Goal: Task Accomplishment & Management: Use online tool/utility

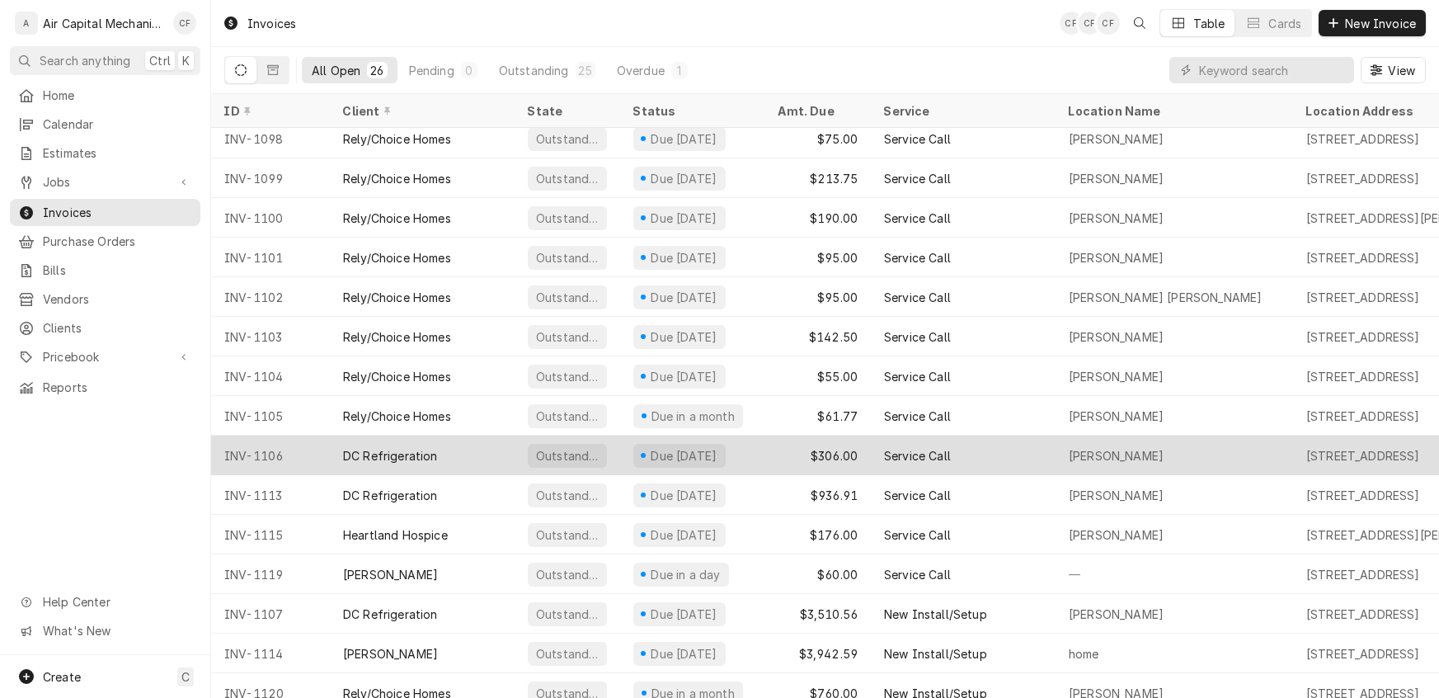
scroll to position [456, 0]
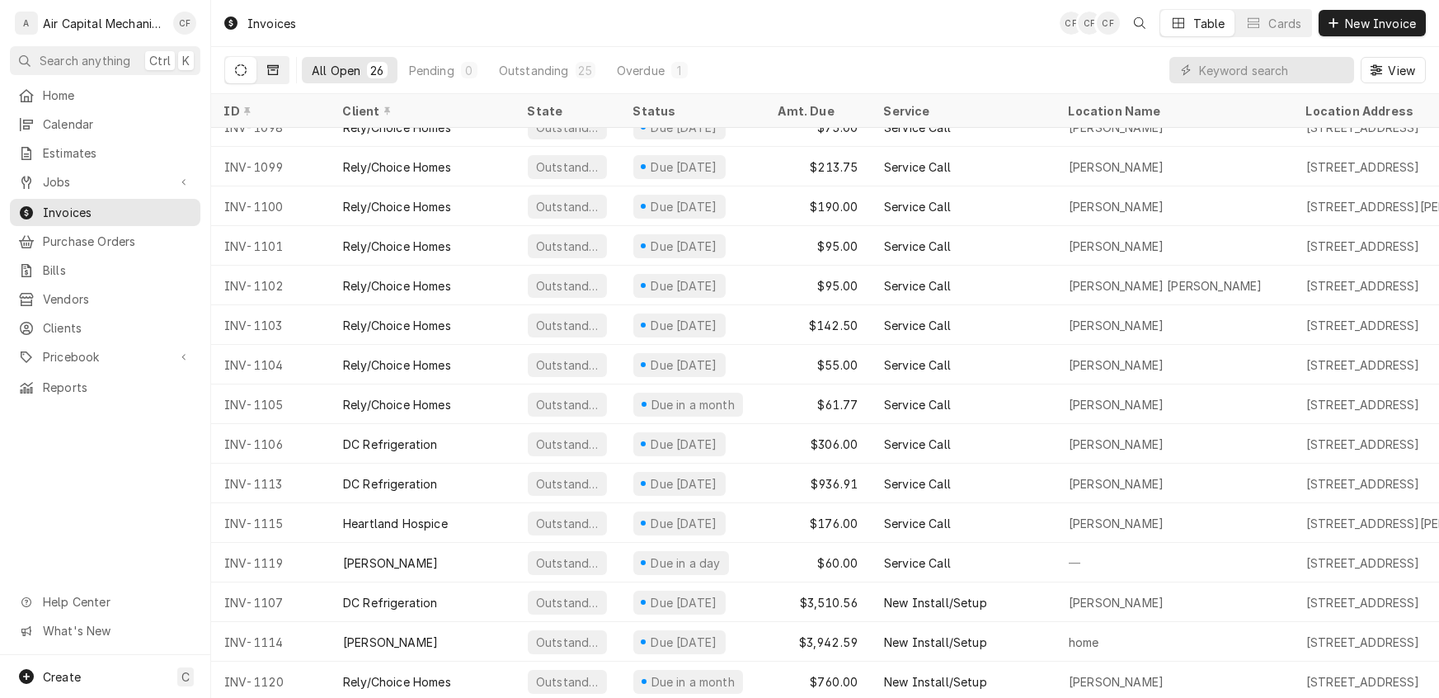
click at [263, 75] on button "Dynamic Content Wrapper" at bounding box center [272, 70] width 31 height 26
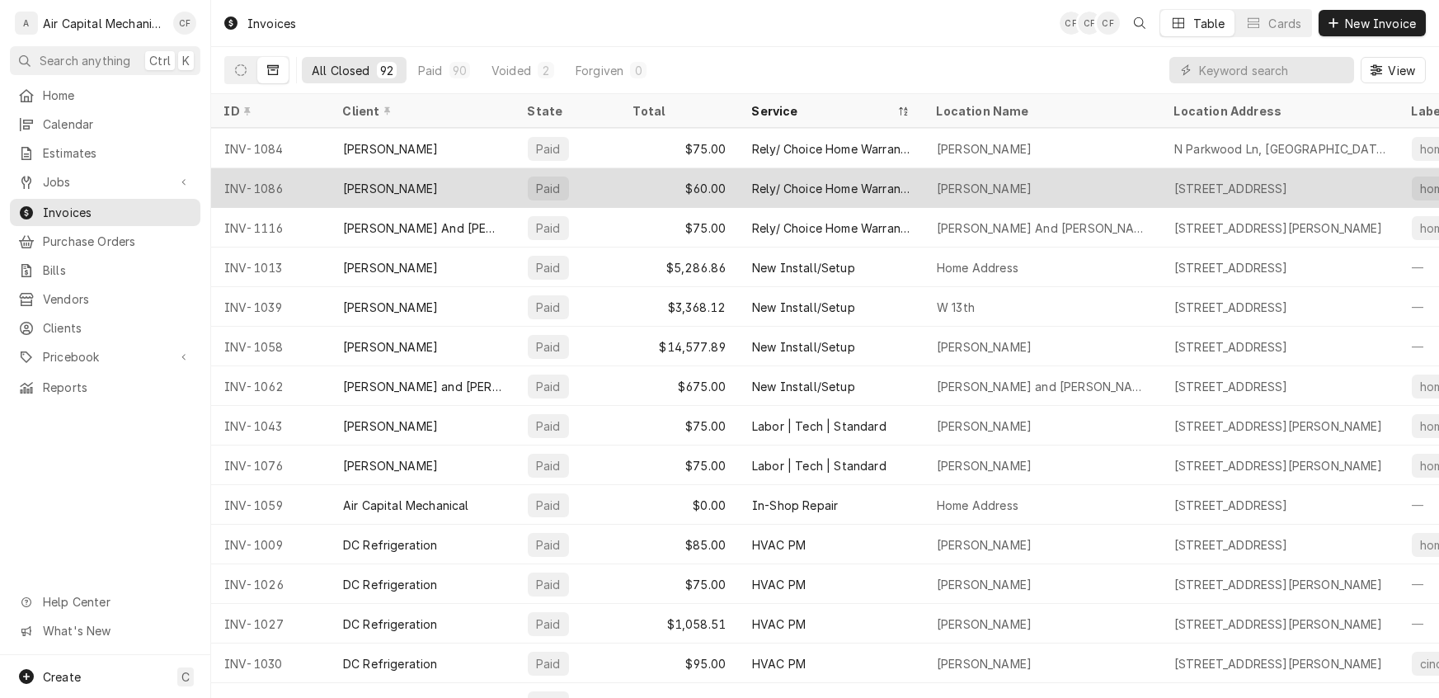
scroll to position [2950, 0]
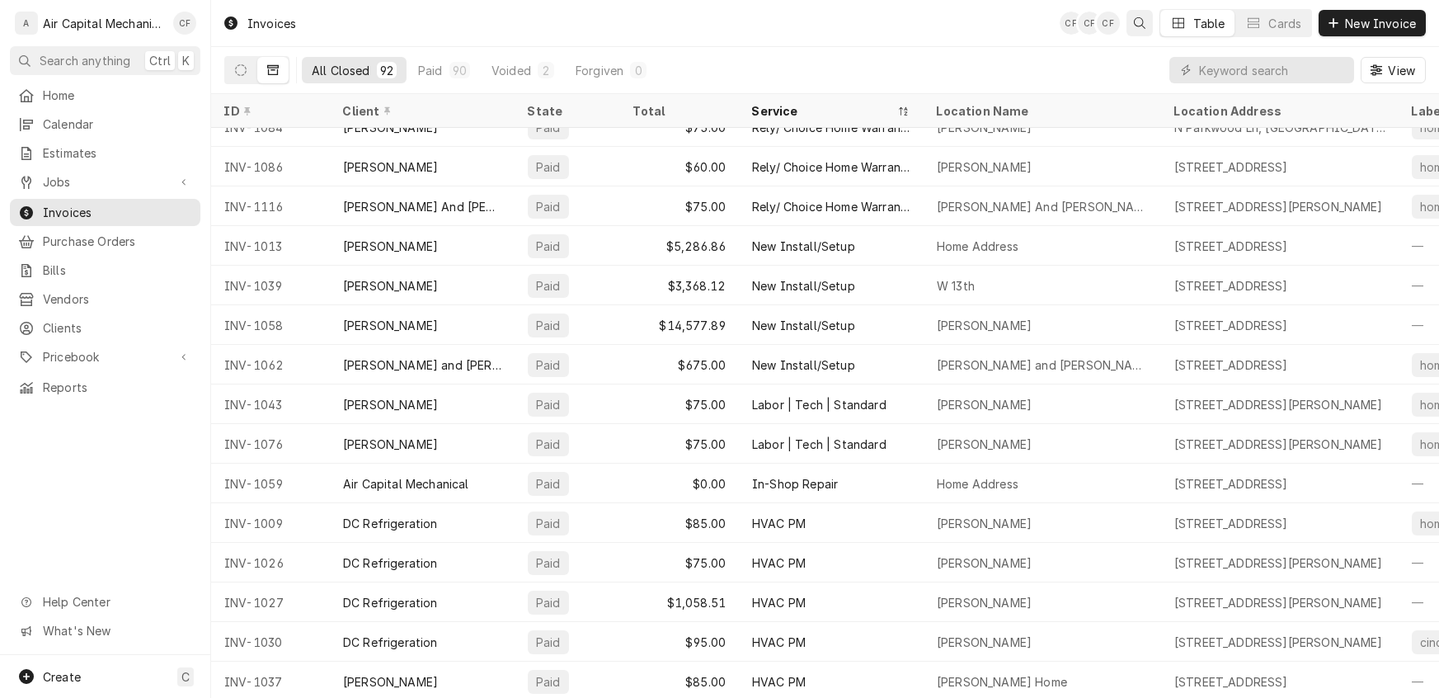
click at [1136, 25] on icon "Open search" at bounding box center [1140, 23] width 12 height 12
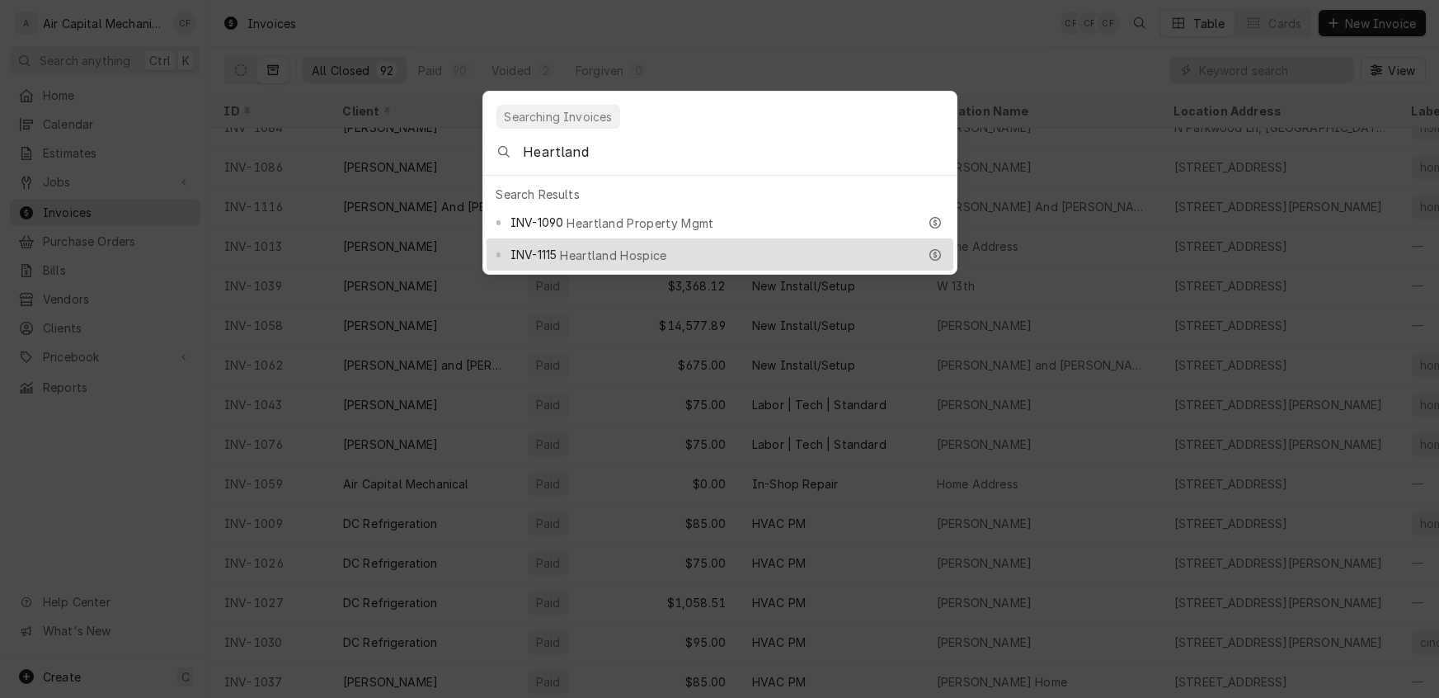
type input "Heartland"
click at [623, 247] on span "Heartland Hospice" at bounding box center [613, 255] width 106 height 17
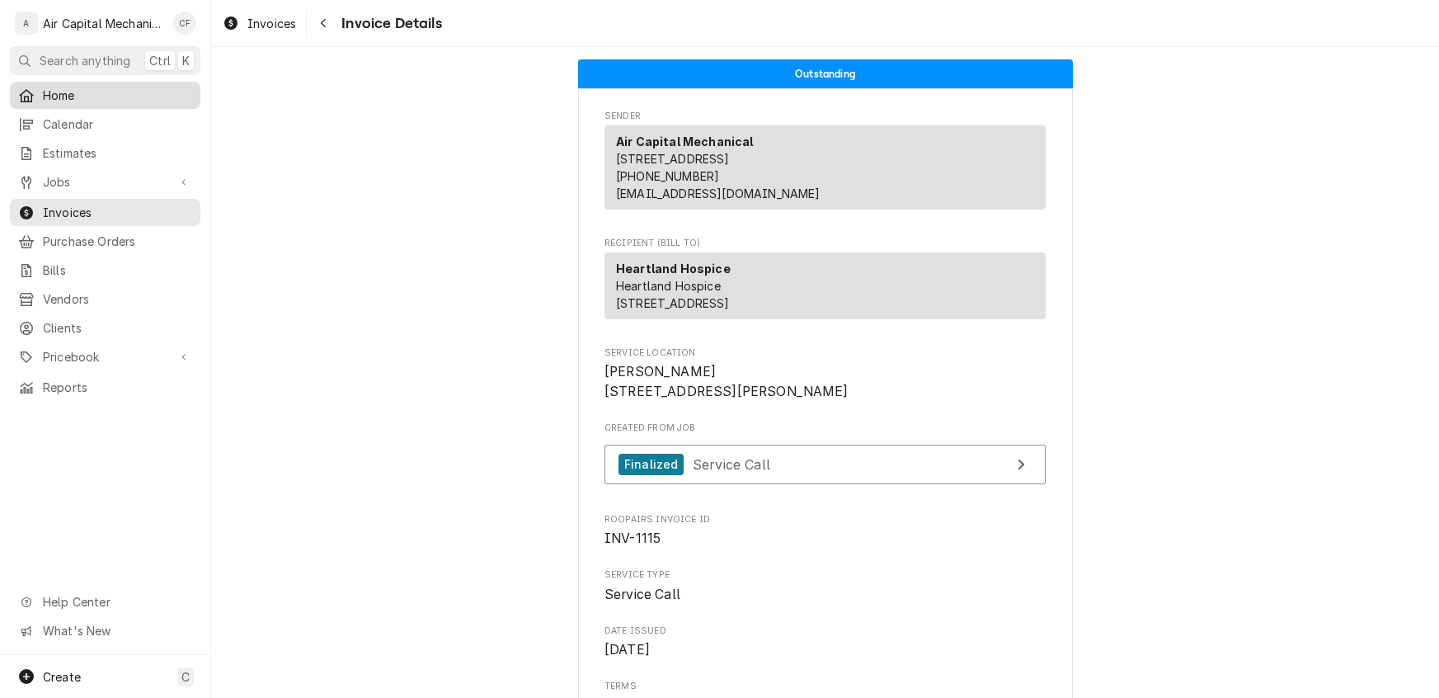
click at [40, 101] on link "Home" at bounding box center [105, 95] width 191 height 27
click at [40, 101] on div "Home" at bounding box center [105, 95] width 184 height 21
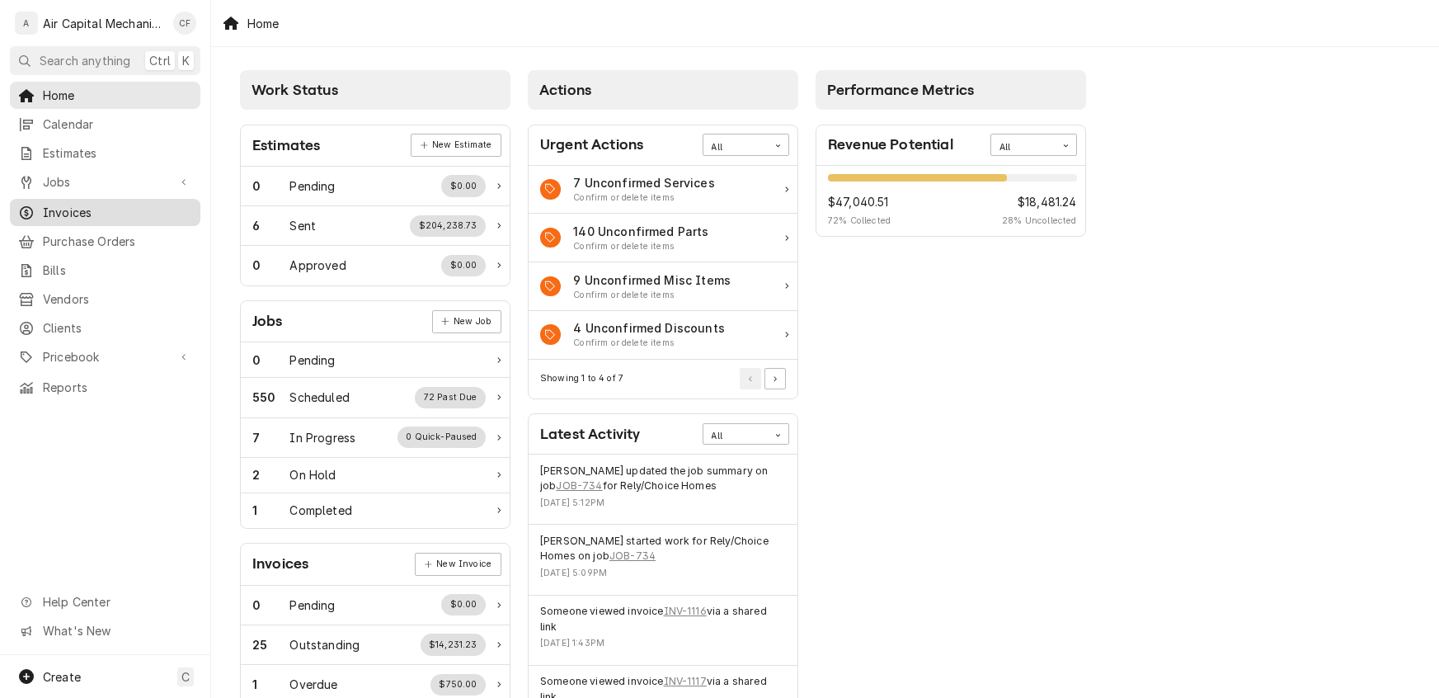
click at [58, 204] on span "Invoices" at bounding box center [117, 212] width 149 height 17
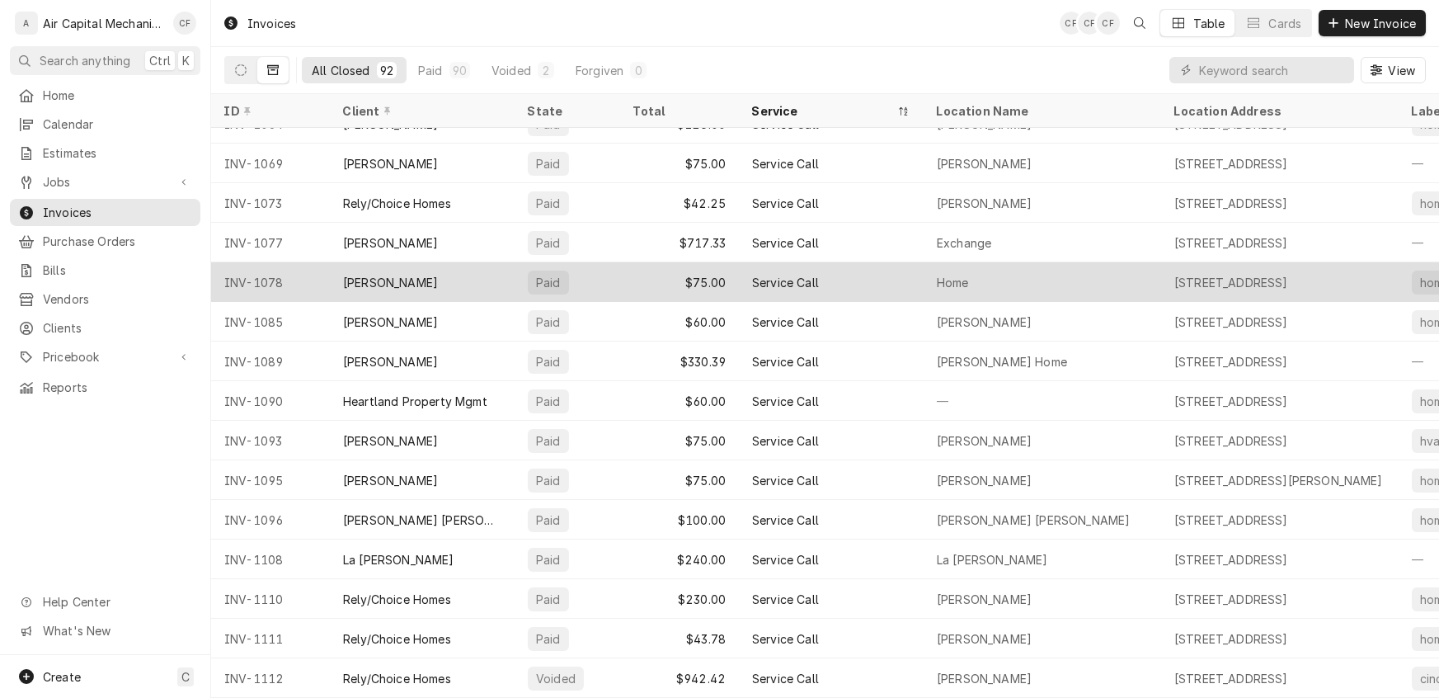
scroll to position [2044, 0]
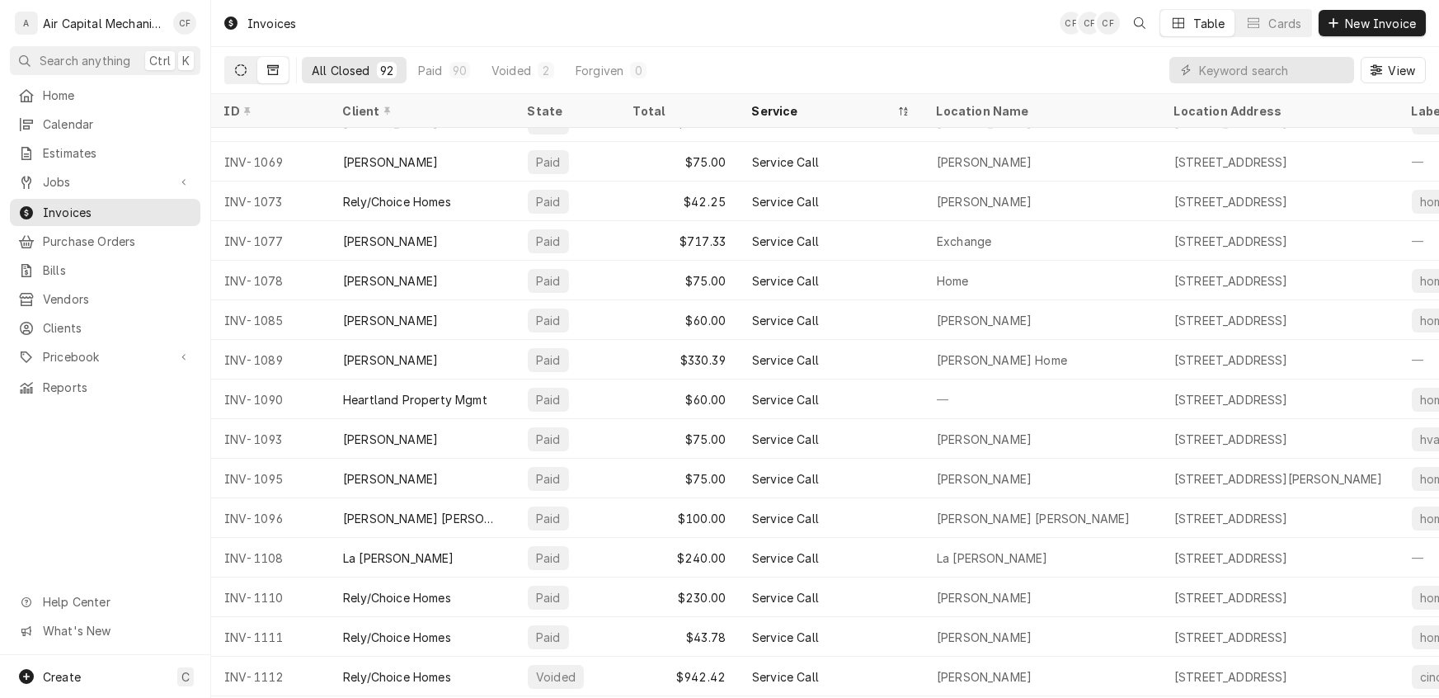
click at [233, 68] on button "Dynamic Content Wrapper" at bounding box center [240, 70] width 31 height 26
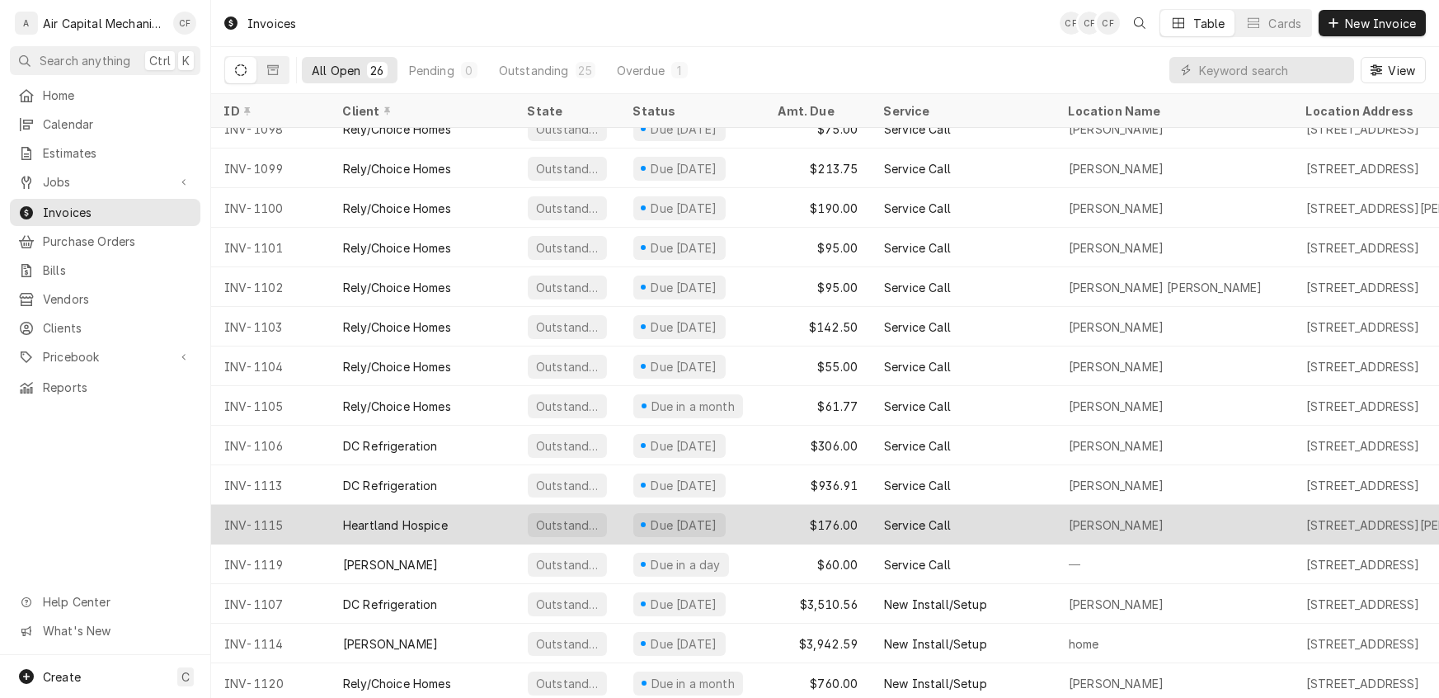
scroll to position [456, 0]
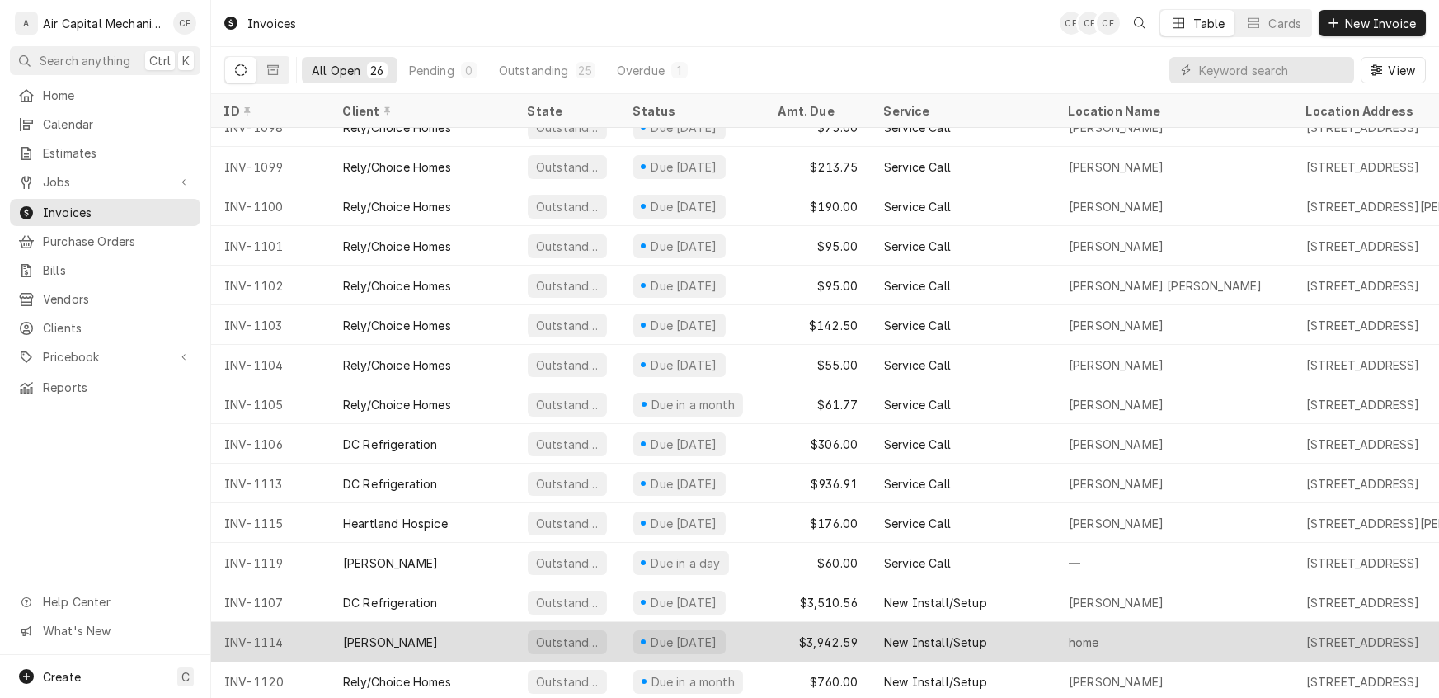
click at [389, 637] on div "[PERSON_NAME]" at bounding box center [390, 641] width 95 height 17
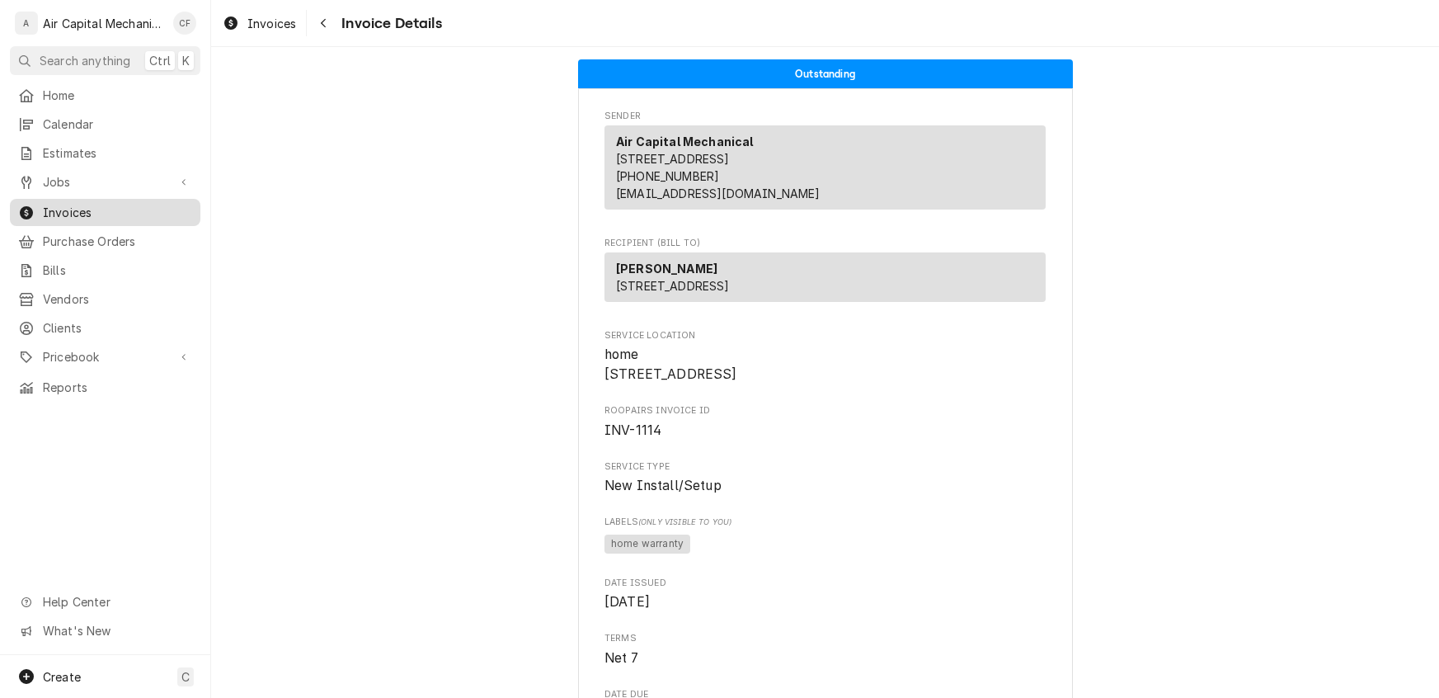
click at [92, 204] on span "Invoices" at bounding box center [117, 212] width 149 height 17
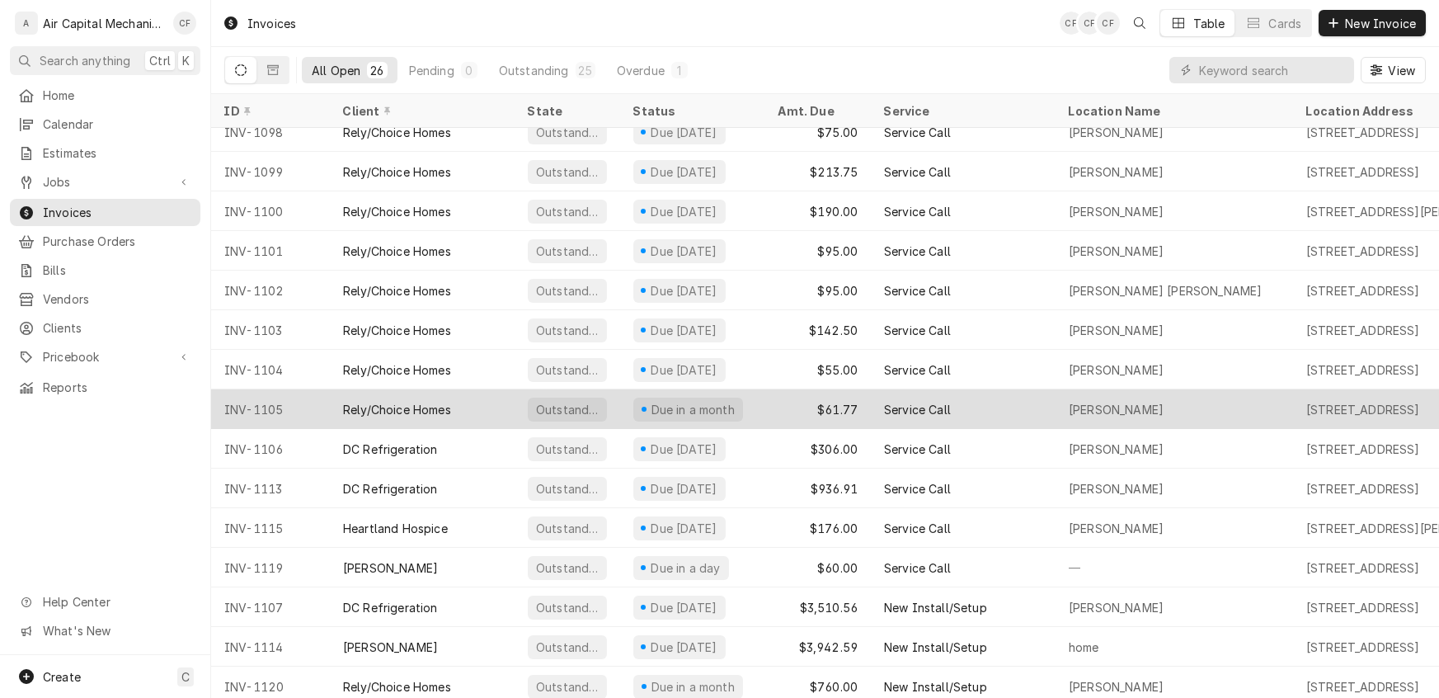
scroll to position [456, 0]
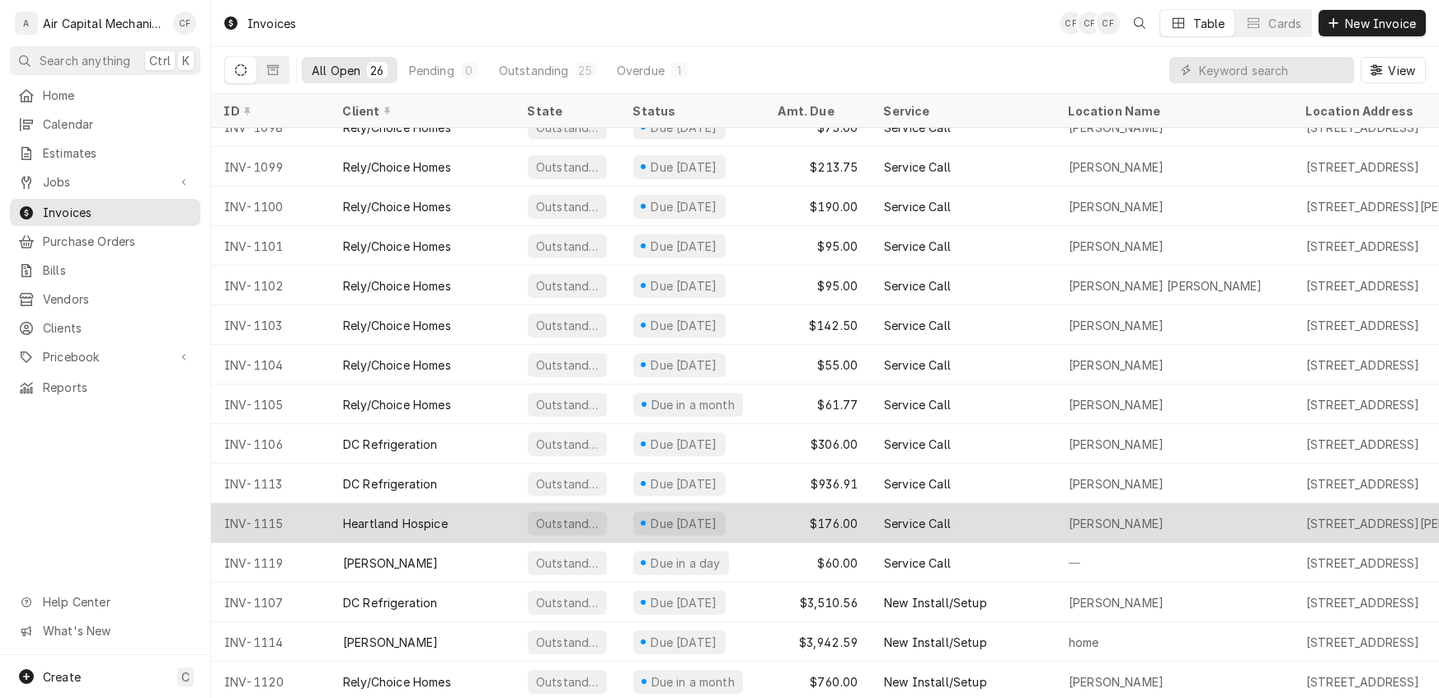
click at [405, 524] on div "Heartland Hospice" at bounding box center [395, 523] width 105 height 17
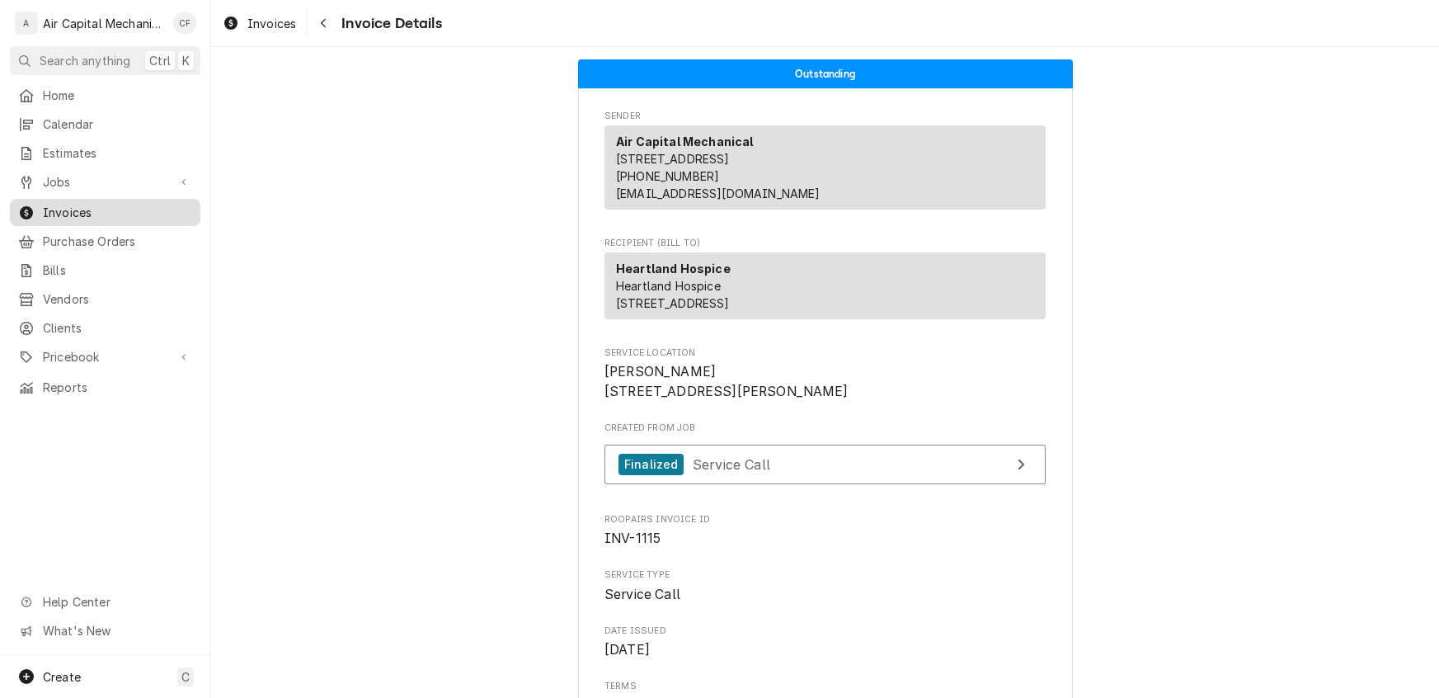
click at [52, 204] on span "Invoices" at bounding box center [117, 212] width 149 height 17
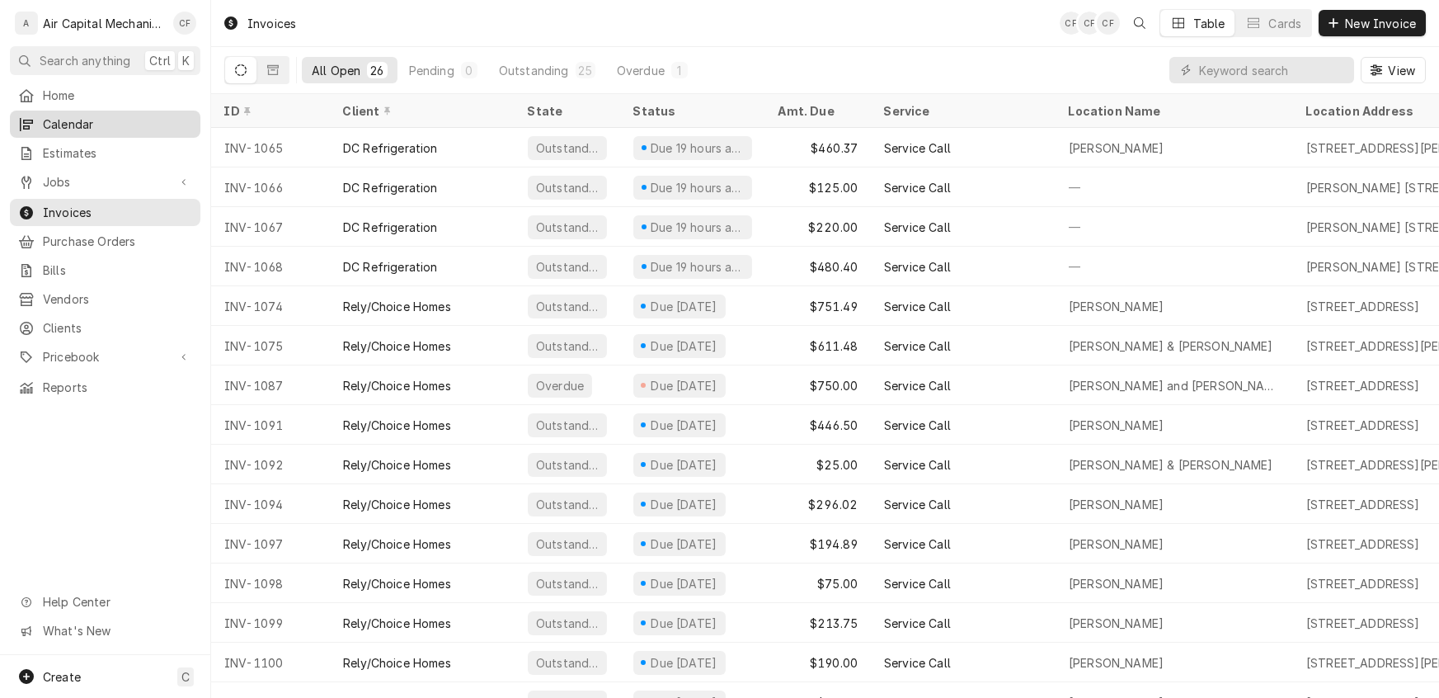
click at [85, 117] on span "Calendar" at bounding box center [117, 123] width 149 height 17
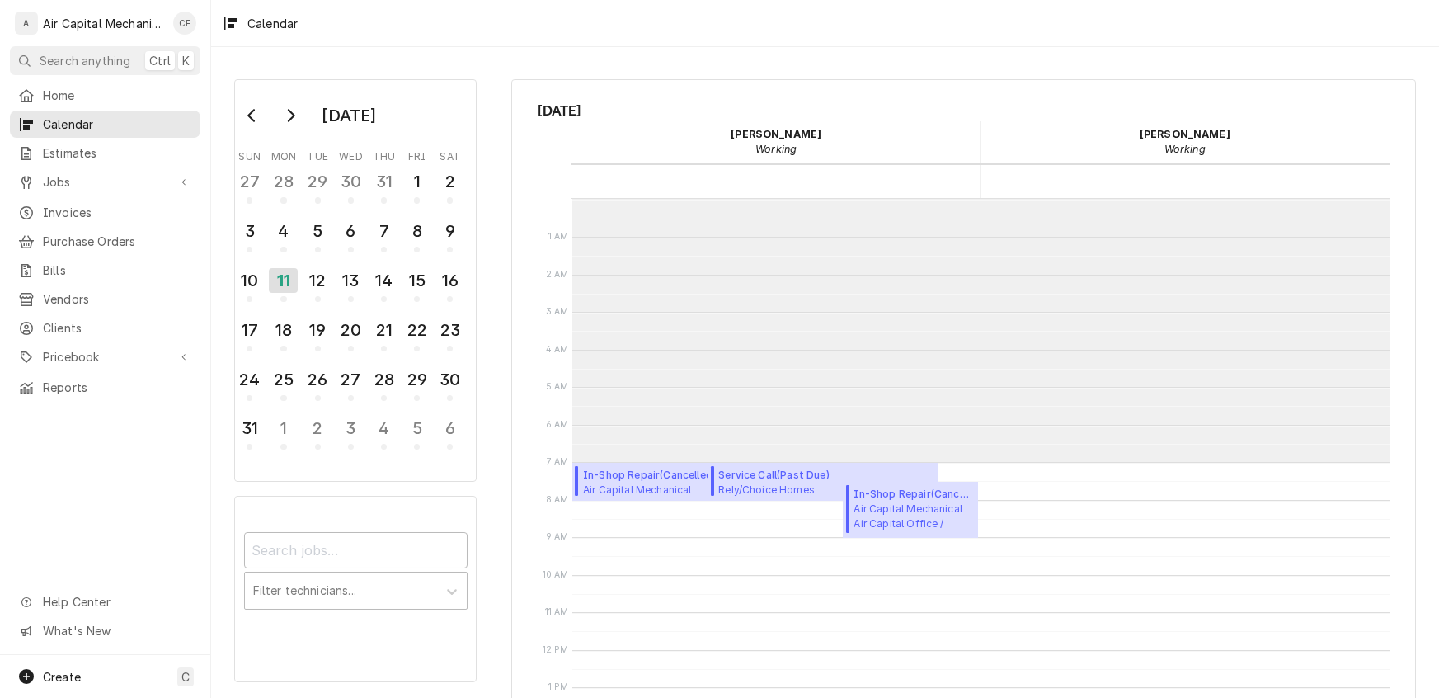
scroll to position [263, 0]
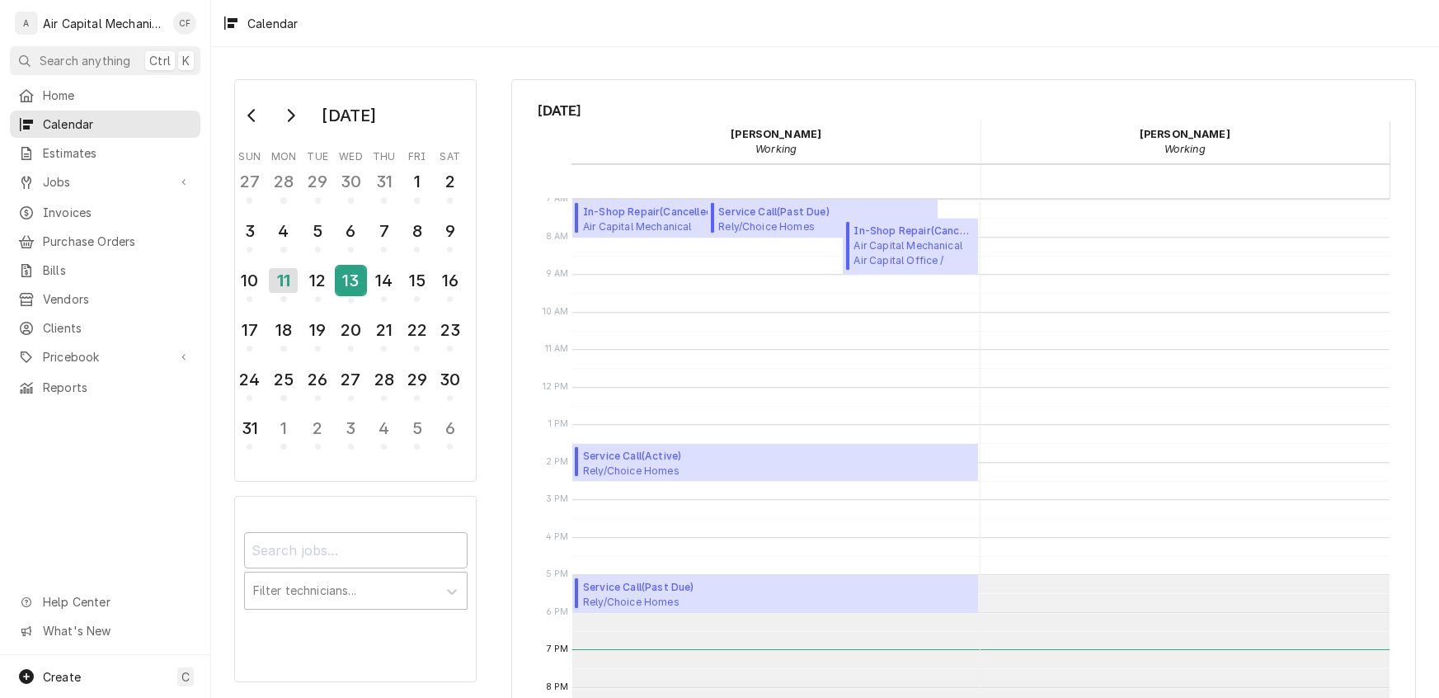
click at [343, 281] on div "13" at bounding box center [350, 280] width 29 height 28
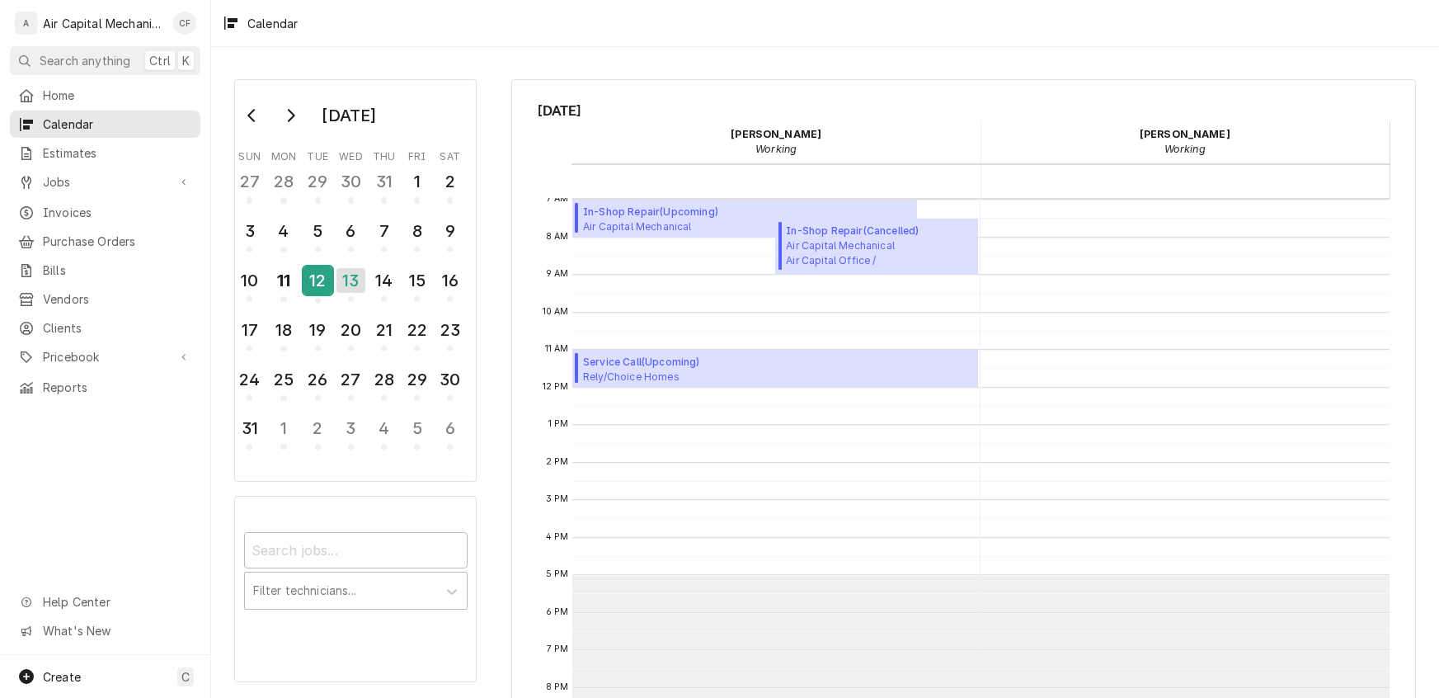
click at [319, 281] on div "12" at bounding box center [317, 280] width 29 height 28
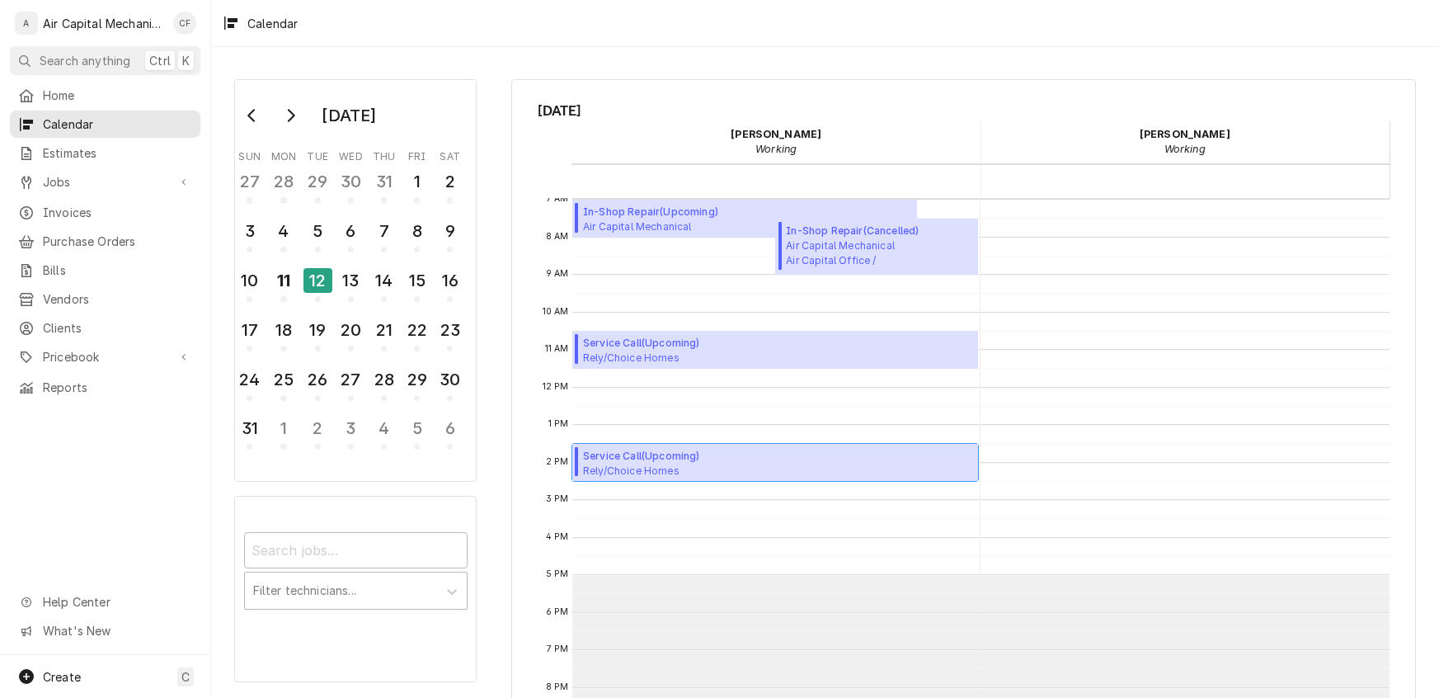
click at [643, 470] on span "Rely/Choice Homes [PERSON_NAME] / [STREET_ADDRESS][PERSON_NAME]" at bounding box center [719, 469] width 272 height 13
